Goal: Task Accomplishment & Management: Manage account settings

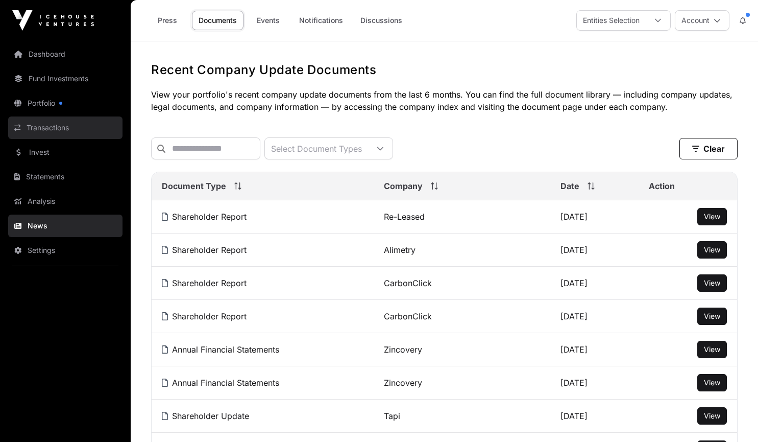
click at [47, 123] on link "Transactions" at bounding box center [65, 127] width 114 height 22
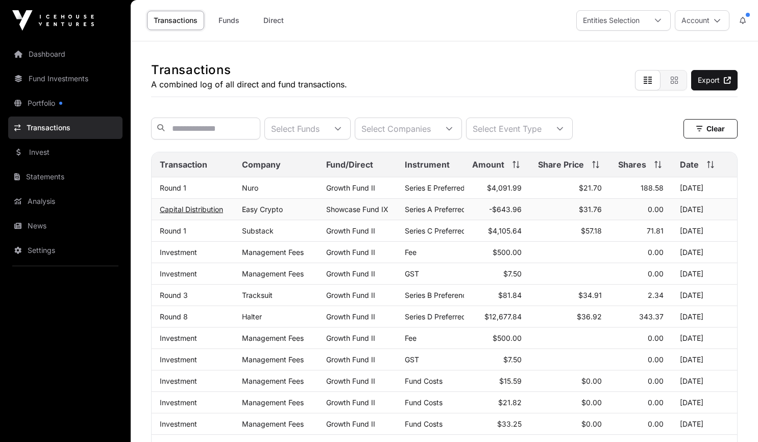
click at [176, 213] on link "Capital Distribution" at bounding box center [191, 209] width 63 height 9
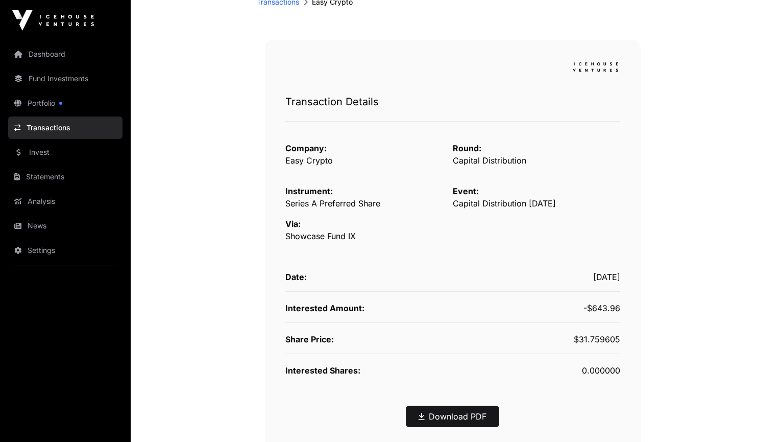
scroll to position [102, 0]
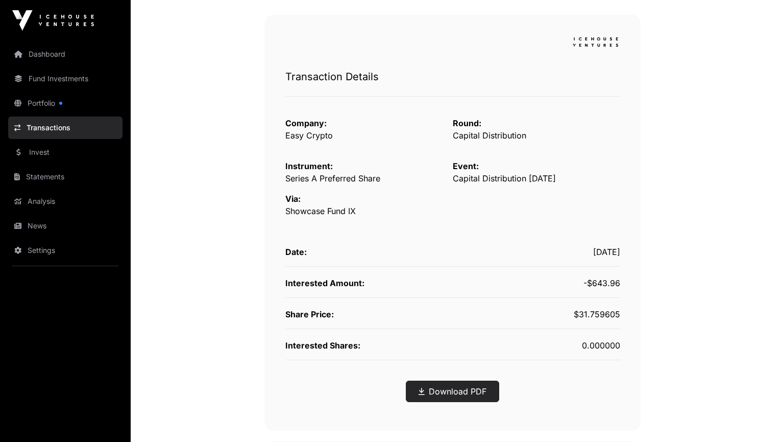
click at [438, 388] on link "Download PDF" at bounding box center [453, 391] width 68 height 12
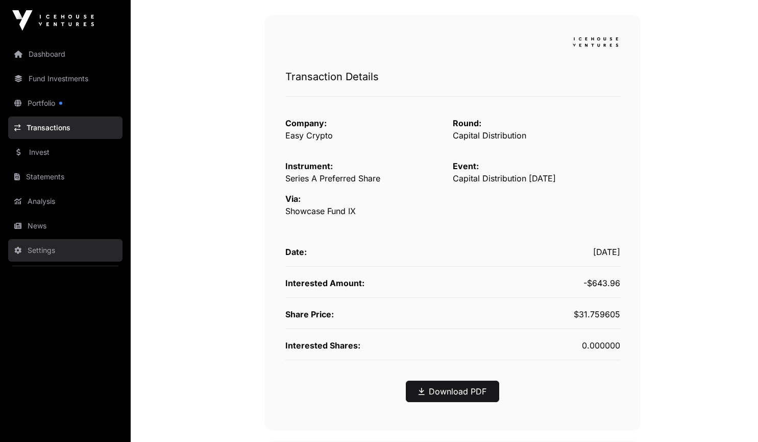
click at [32, 246] on link "Settings" at bounding box center [65, 250] width 114 height 22
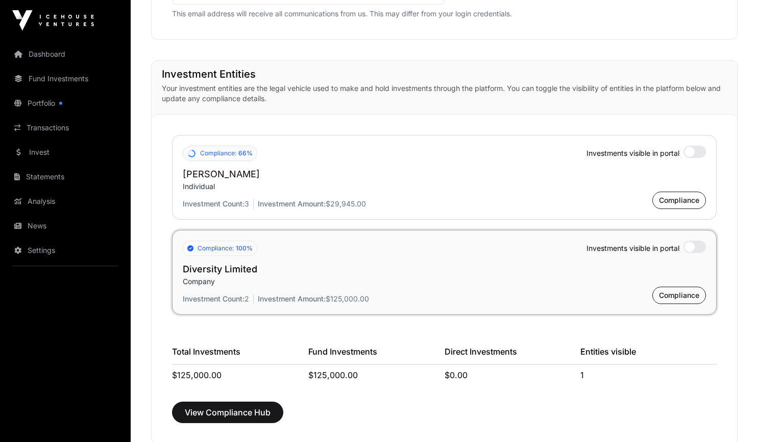
scroll to position [766, 0]
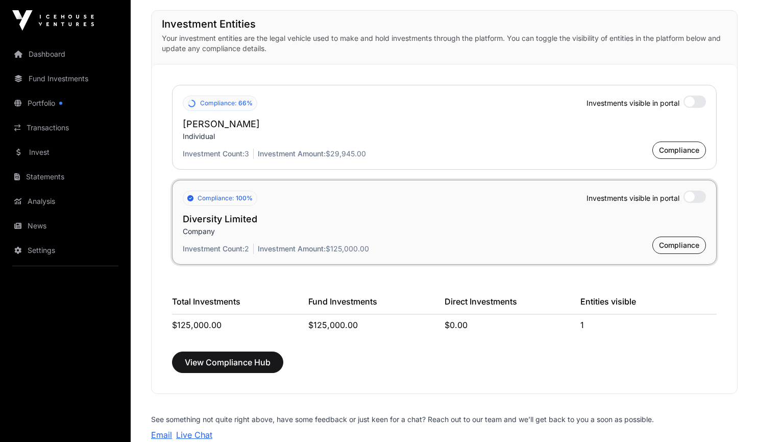
click at [695, 100] on div at bounding box center [695, 101] width 22 height 12
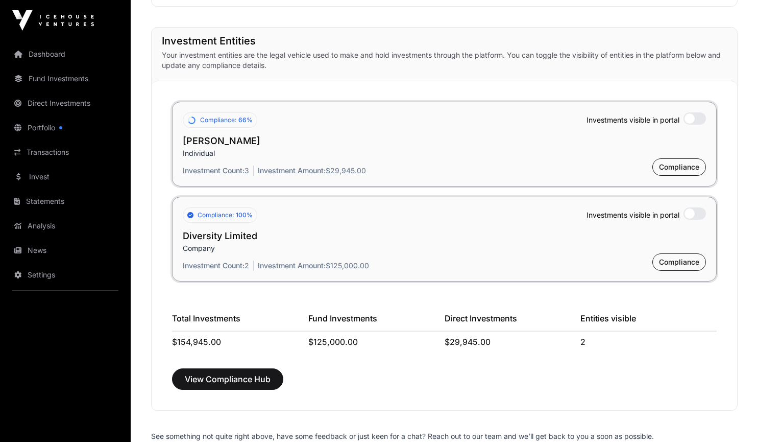
scroll to position [739, 0]
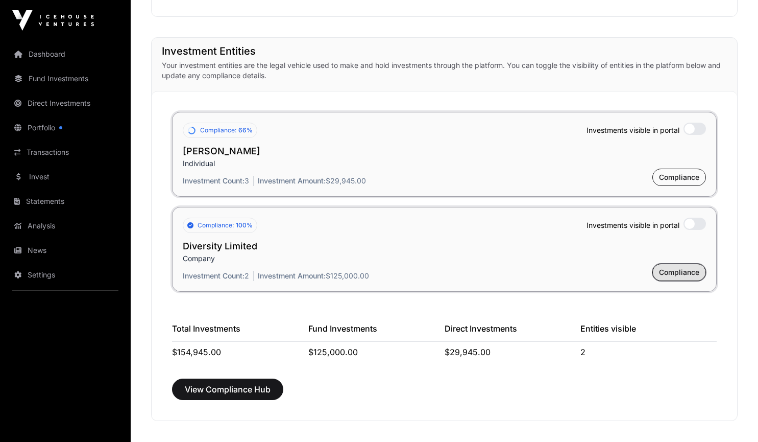
click at [675, 272] on span "Compliance" at bounding box center [679, 272] width 40 height 10
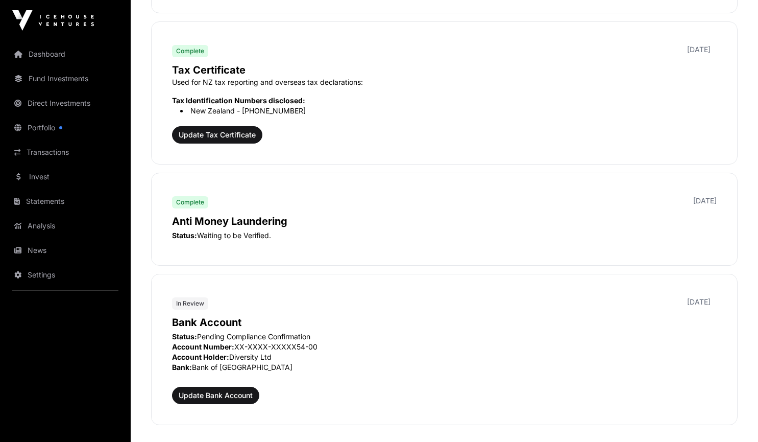
scroll to position [919, 0]
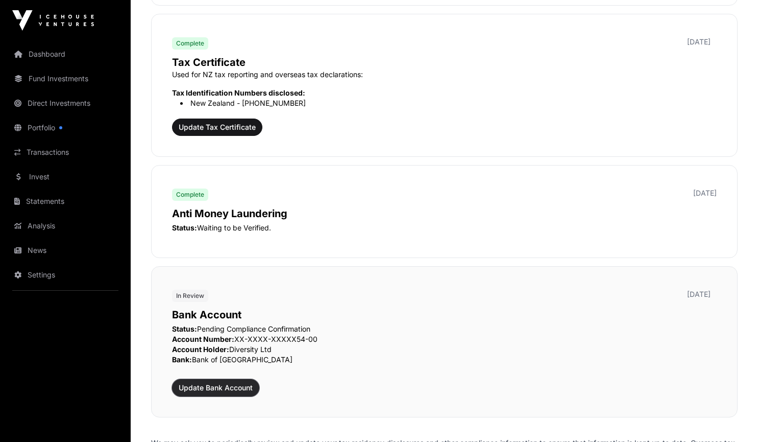
click at [223, 387] on span "Update Bank Account" at bounding box center [216, 387] width 74 height 10
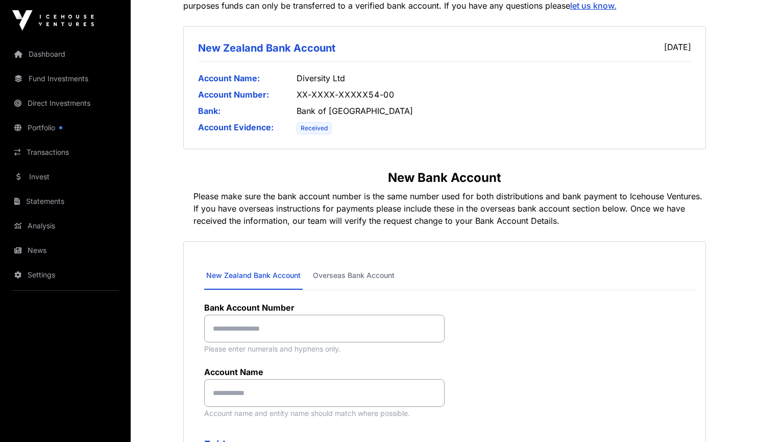
scroll to position [153, 0]
click at [295, 329] on input at bounding box center [324, 328] width 240 height 28
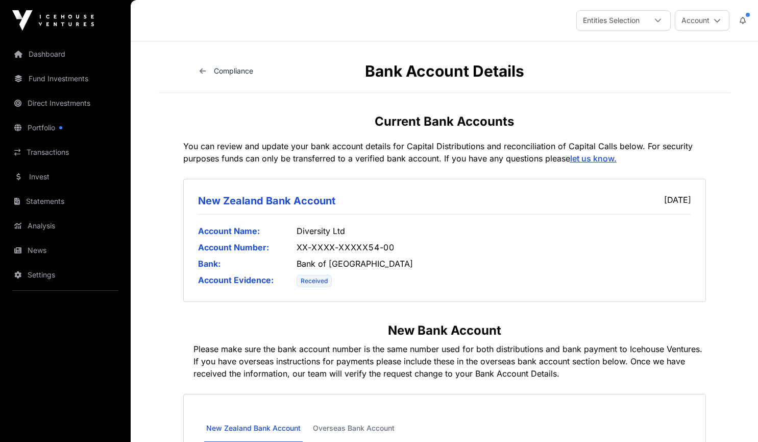
scroll to position [0, 0]
type input "**"
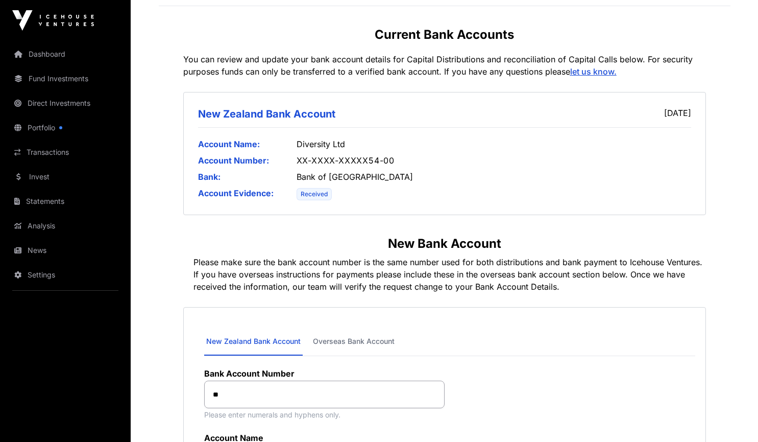
scroll to position [102, 0]
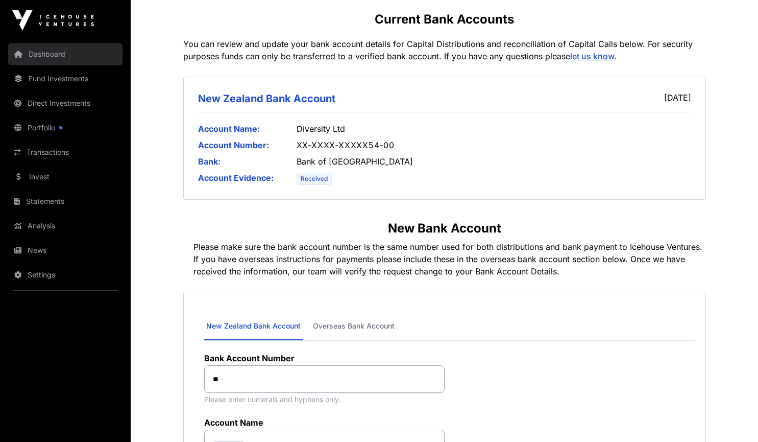
click at [64, 54] on link "Dashboard" at bounding box center [65, 54] width 114 height 22
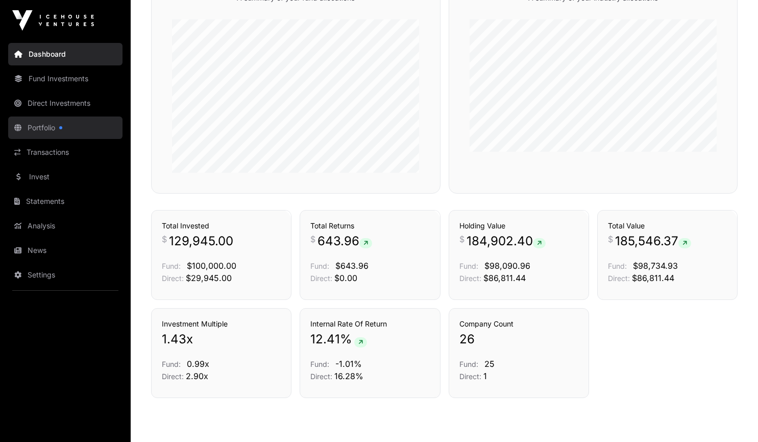
scroll to position [457, 0]
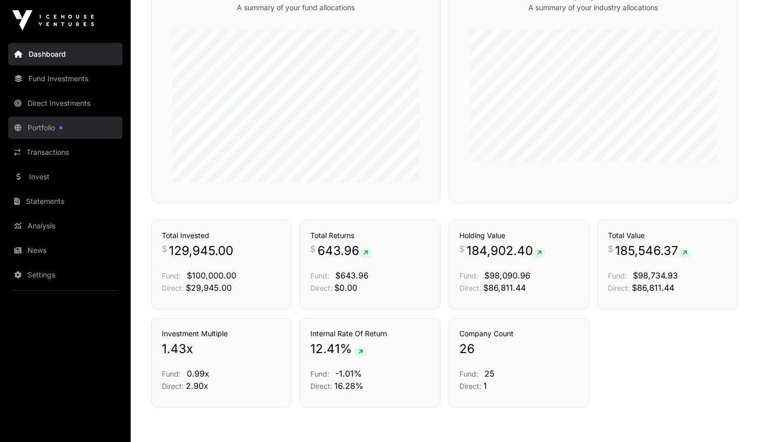
click at [37, 134] on link "Portfolio" at bounding box center [65, 127] width 114 height 22
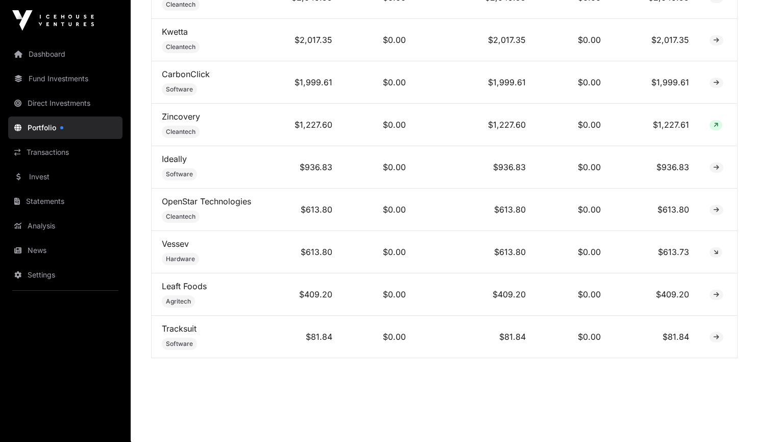
scroll to position [1248, 0]
